Goal: Information Seeking & Learning: Learn about a topic

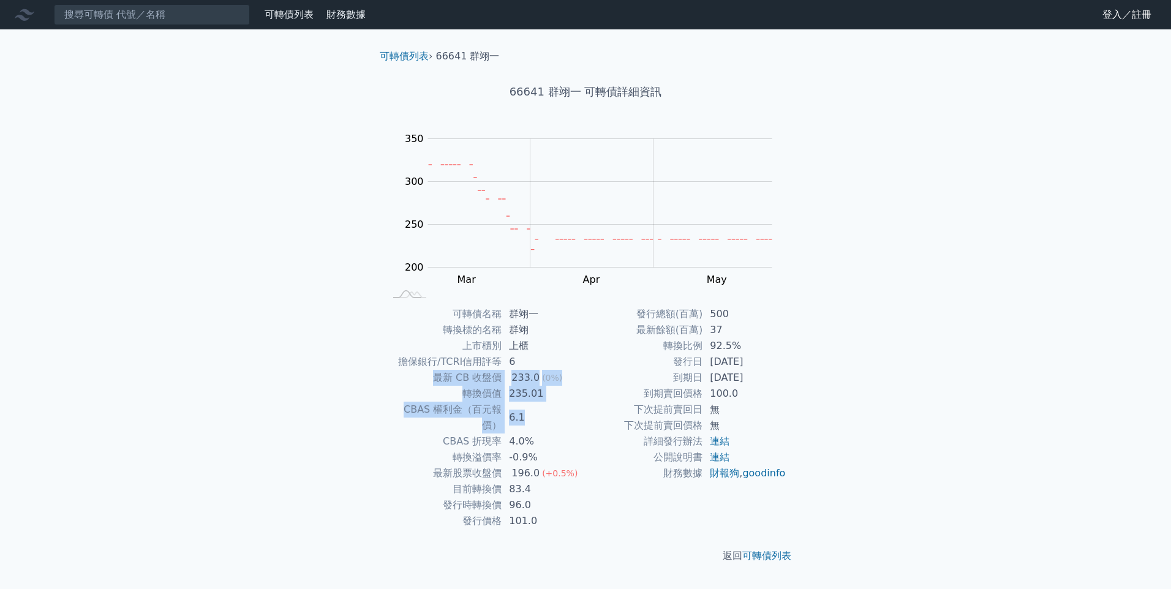
drag, startPoint x: 435, startPoint y: 379, endPoint x: 541, endPoint y: 402, distance: 108.9
click at [541, 402] on tbody "可轉債名稱 群翊一 轉換標的名稱 群翊 上市櫃別 上櫃 擔保銀行/TCRI信用評等 6 最新 CB 收盤價 233.0 (0%) 轉換價值 235.01 CB…" at bounding box center [484, 417] width 201 height 223
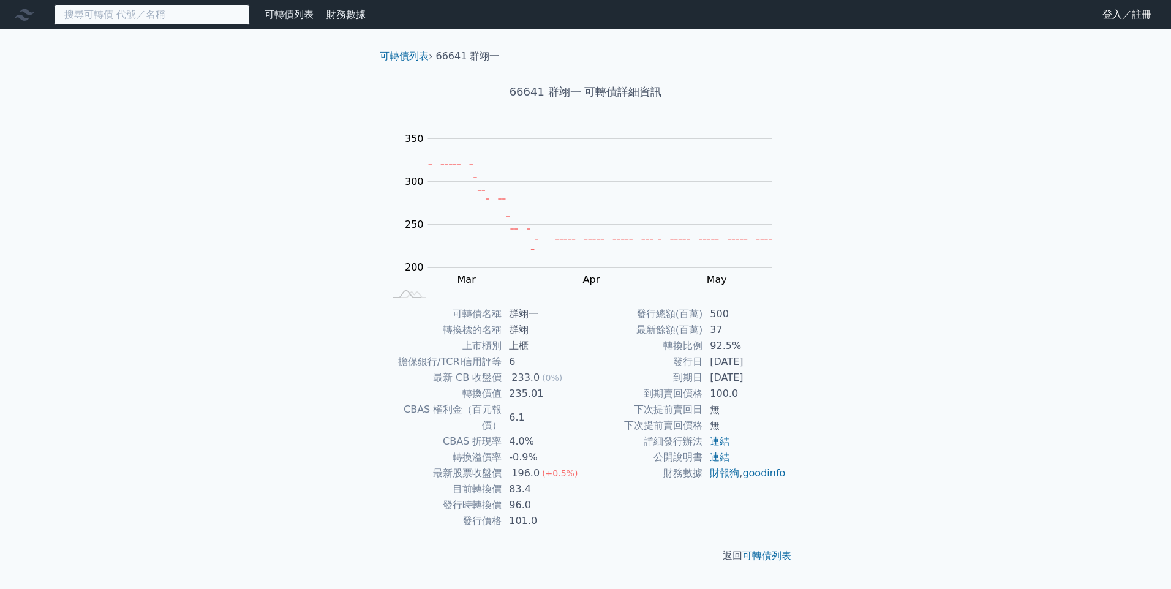
click at [138, 21] on input at bounding box center [152, 14] width 196 height 21
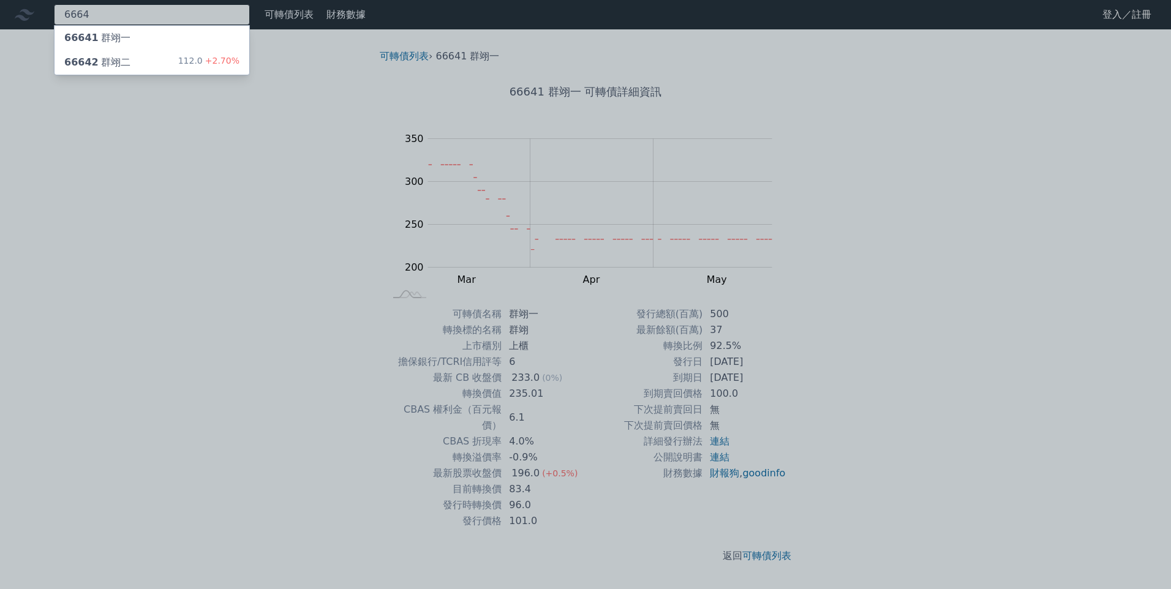
type input "6664"
click at [99, 62] on div "66642 群翊二" at bounding box center [97, 62] width 66 height 15
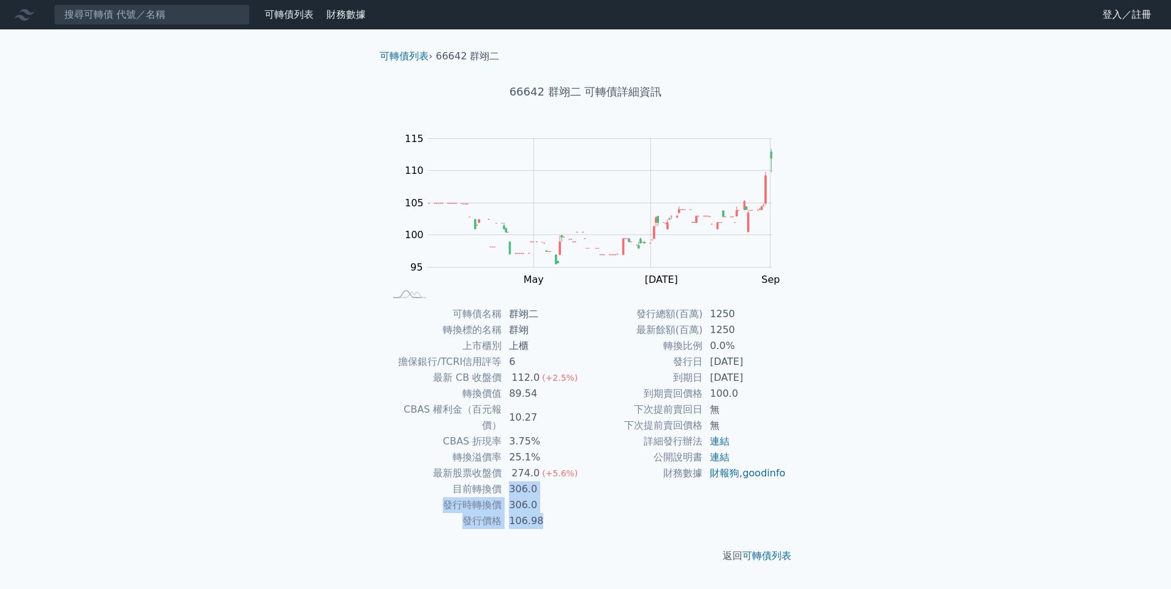
drag, startPoint x: 507, startPoint y: 475, endPoint x: 561, endPoint y: 504, distance: 61.1
click at [561, 504] on tbody "可轉債名稱 群翊二 轉換標的名稱 群翊 上市櫃別 上櫃 擔保銀行/TCRI信用評等 6 最新 CB 收盤價 112.0 (+2.5%) 轉換價值 89.54 …" at bounding box center [484, 417] width 201 height 223
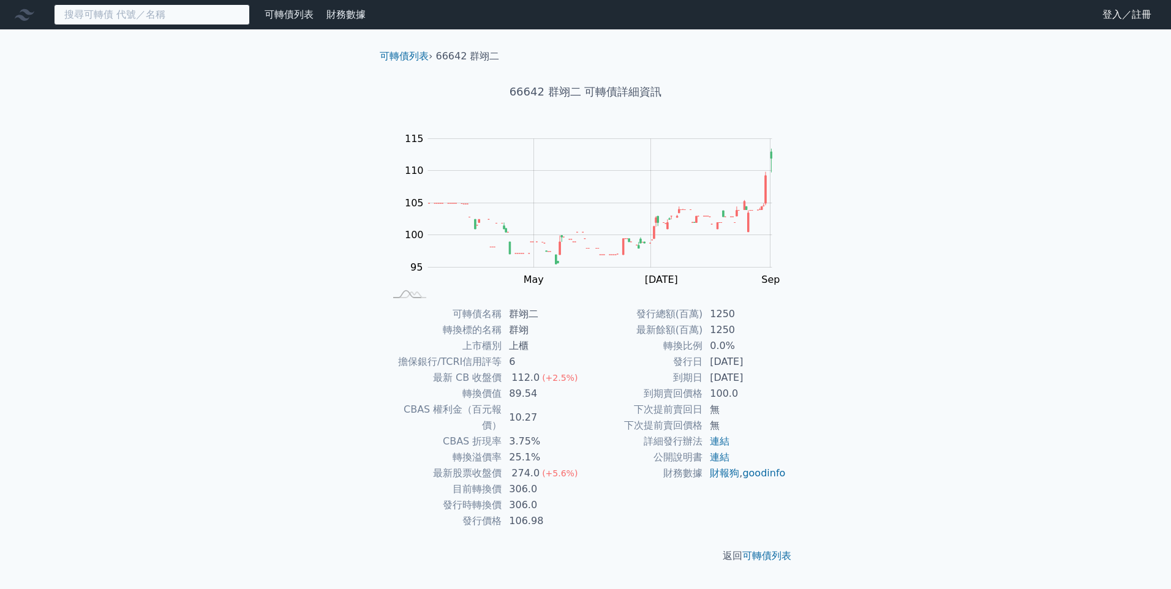
click at [80, 9] on input at bounding box center [152, 14] width 196 height 21
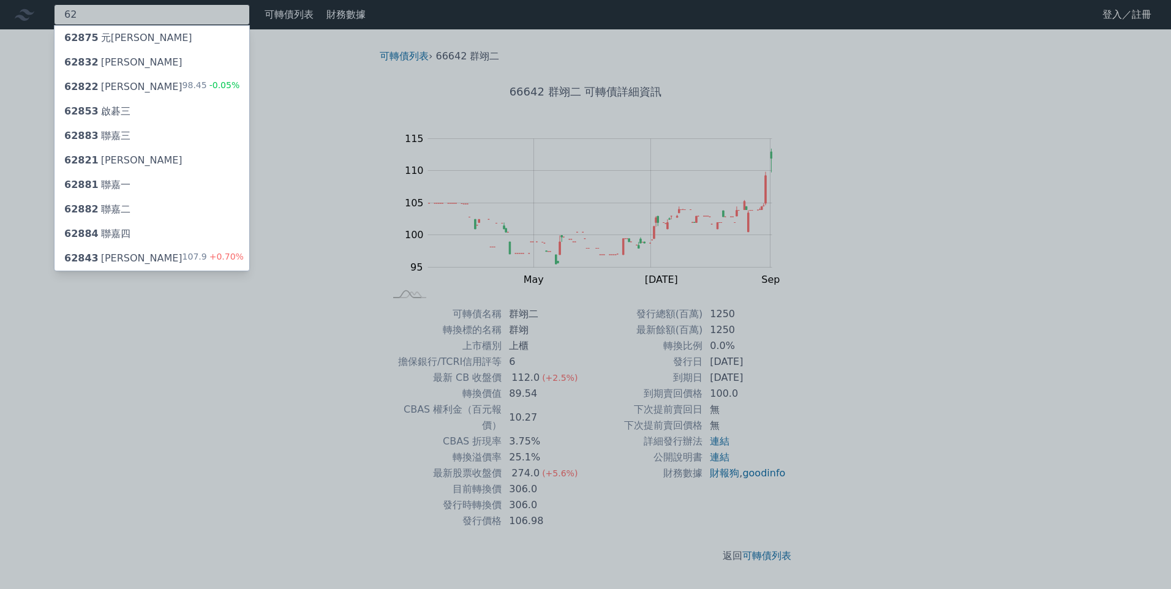
type input "6"
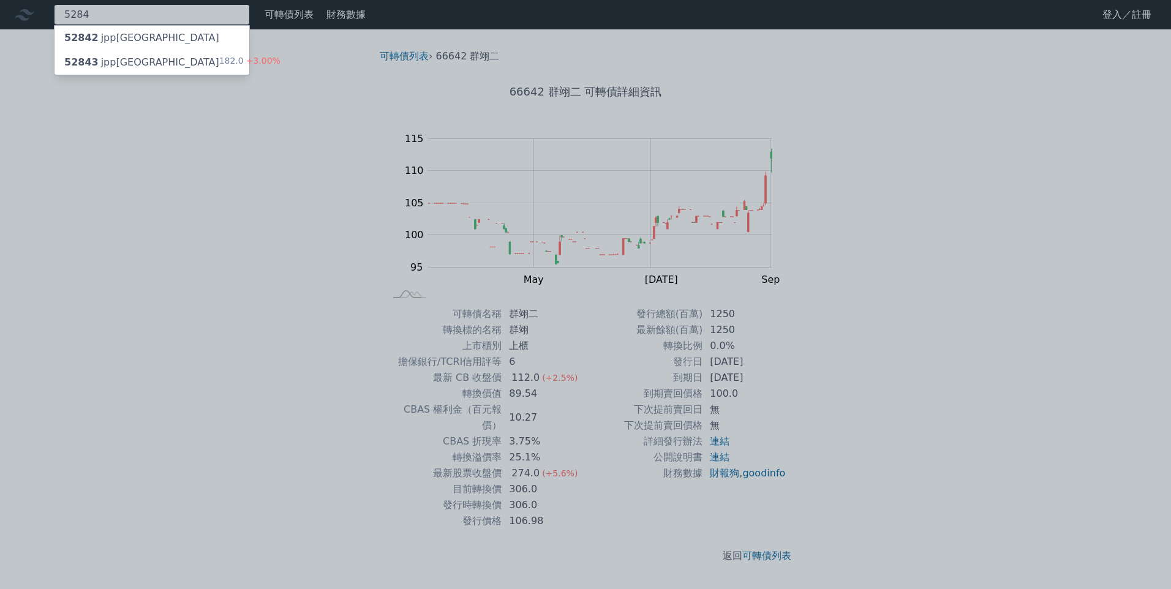
type input "5284"
click at [94, 68] on div "52843 jpp三KY" at bounding box center [141, 62] width 155 height 15
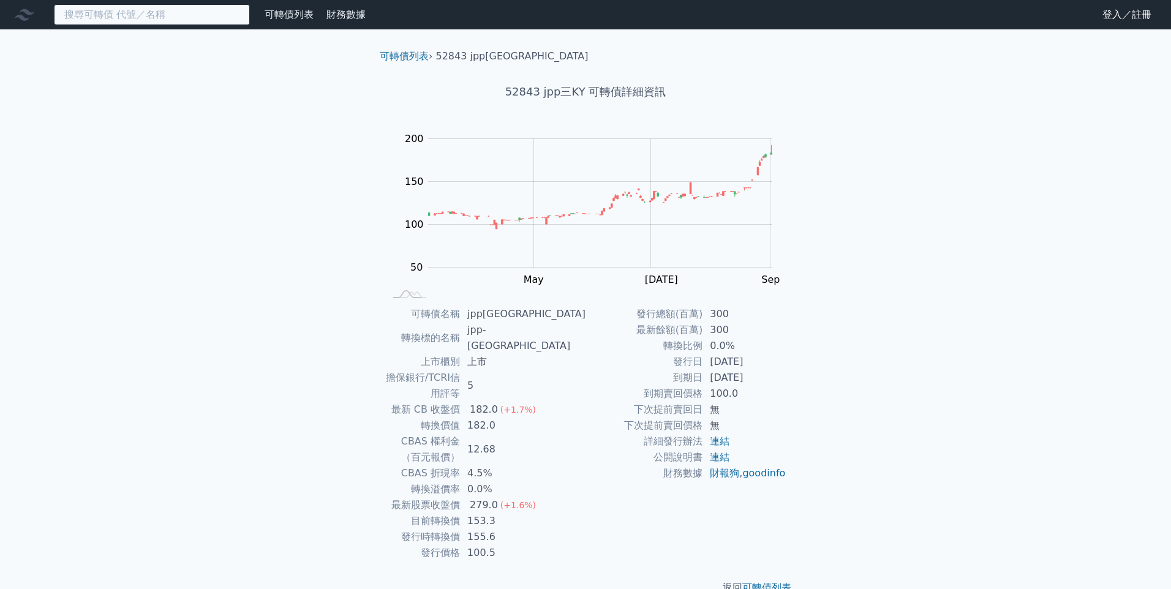
click at [100, 20] on input at bounding box center [152, 14] width 196 height 21
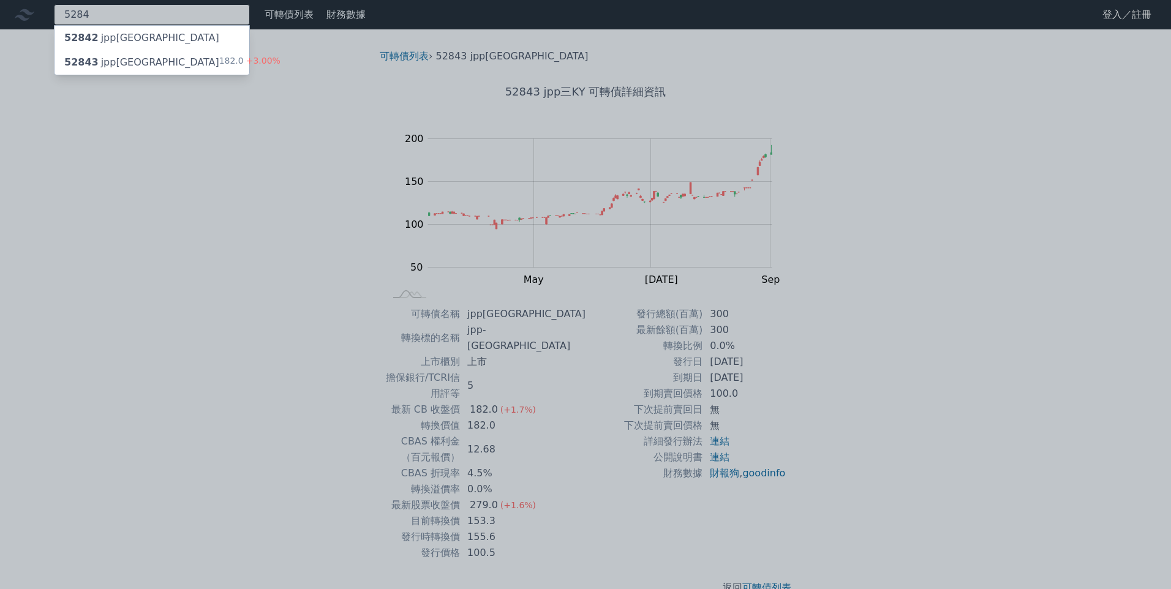
type input "5284"
click at [105, 37] on div "52842 jpp二KY" at bounding box center [141, 38] width 155 height 15
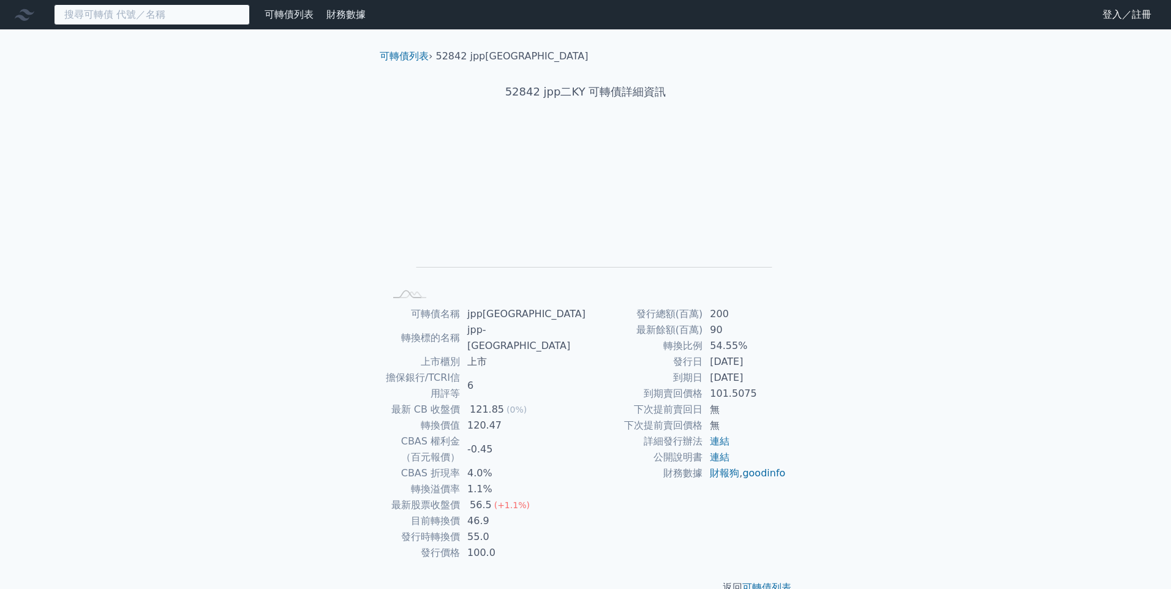
click at [103, 14] on input at bounding box center [152, 14] width 196 height 21
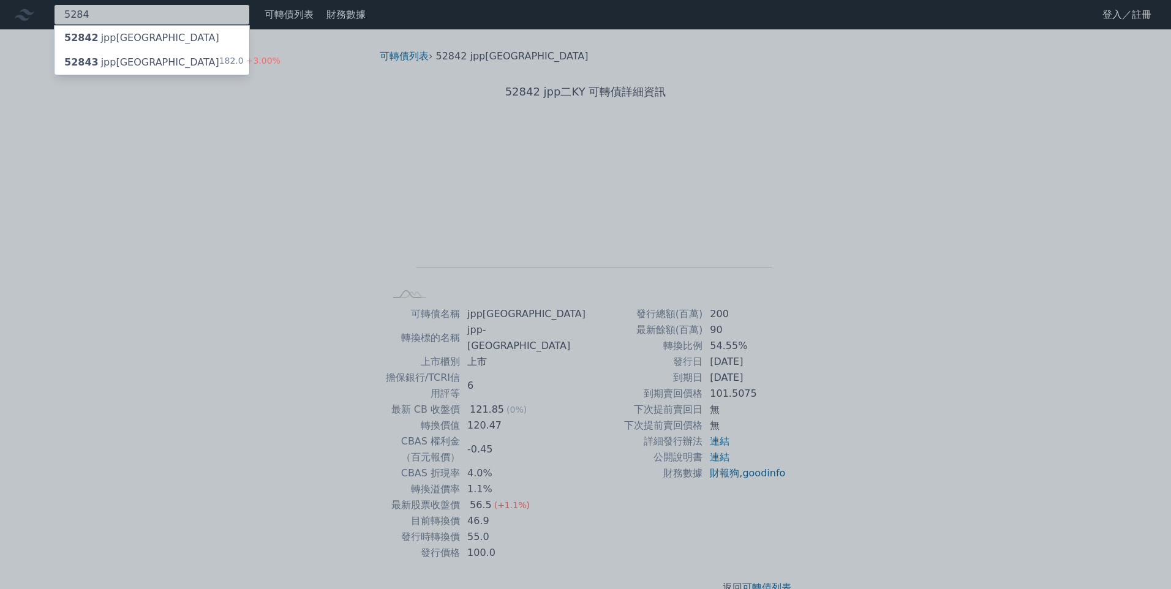
type input "5284"
click at [104, 61] on div "52843 jpp三KY" at bounding box center [141, 62] width 155 height 15
